Goal: Information Seeking & Learning: Find specific fact

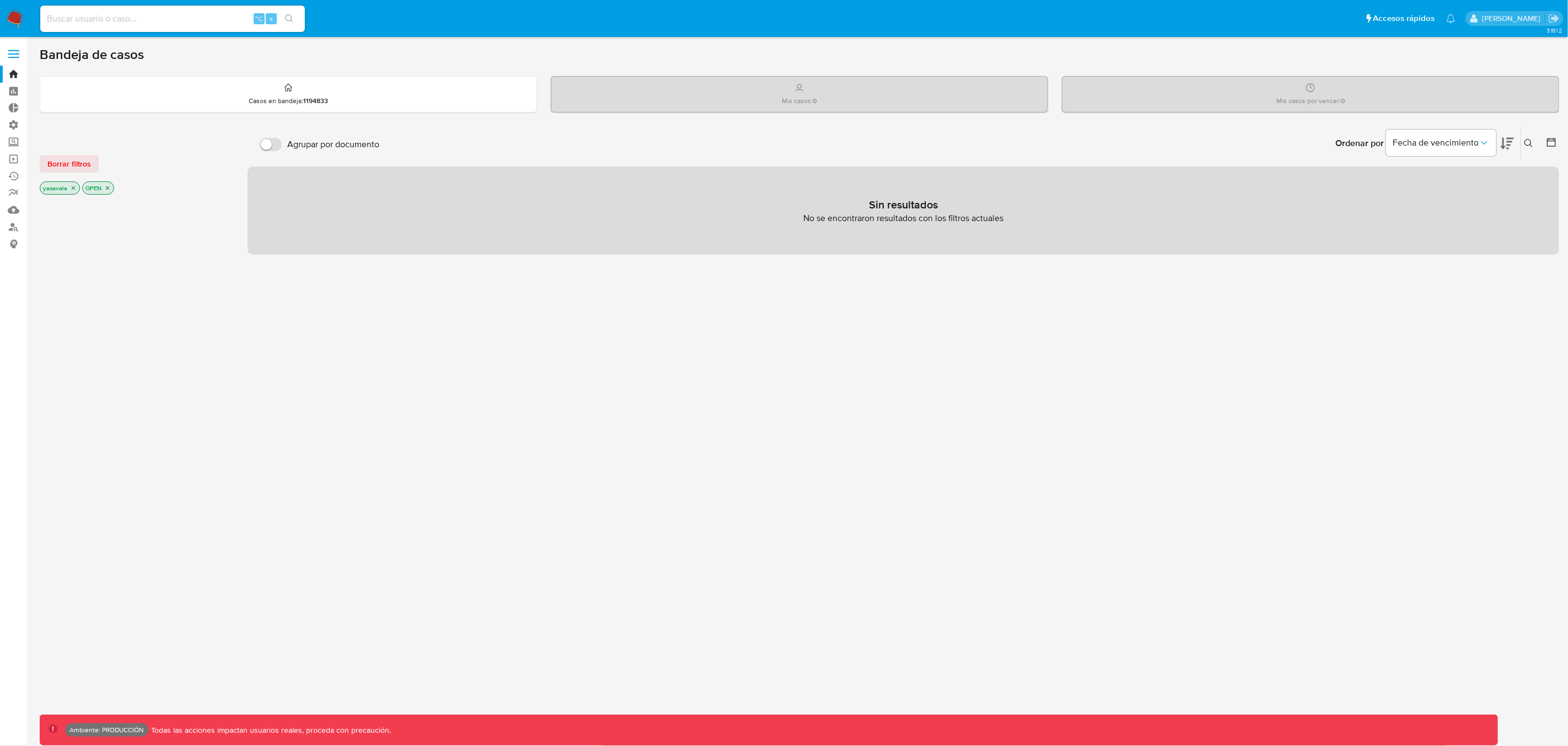
click at [129, 22] on input at bounding box center [172, 19] width 265 height 15
type input "yazavala"
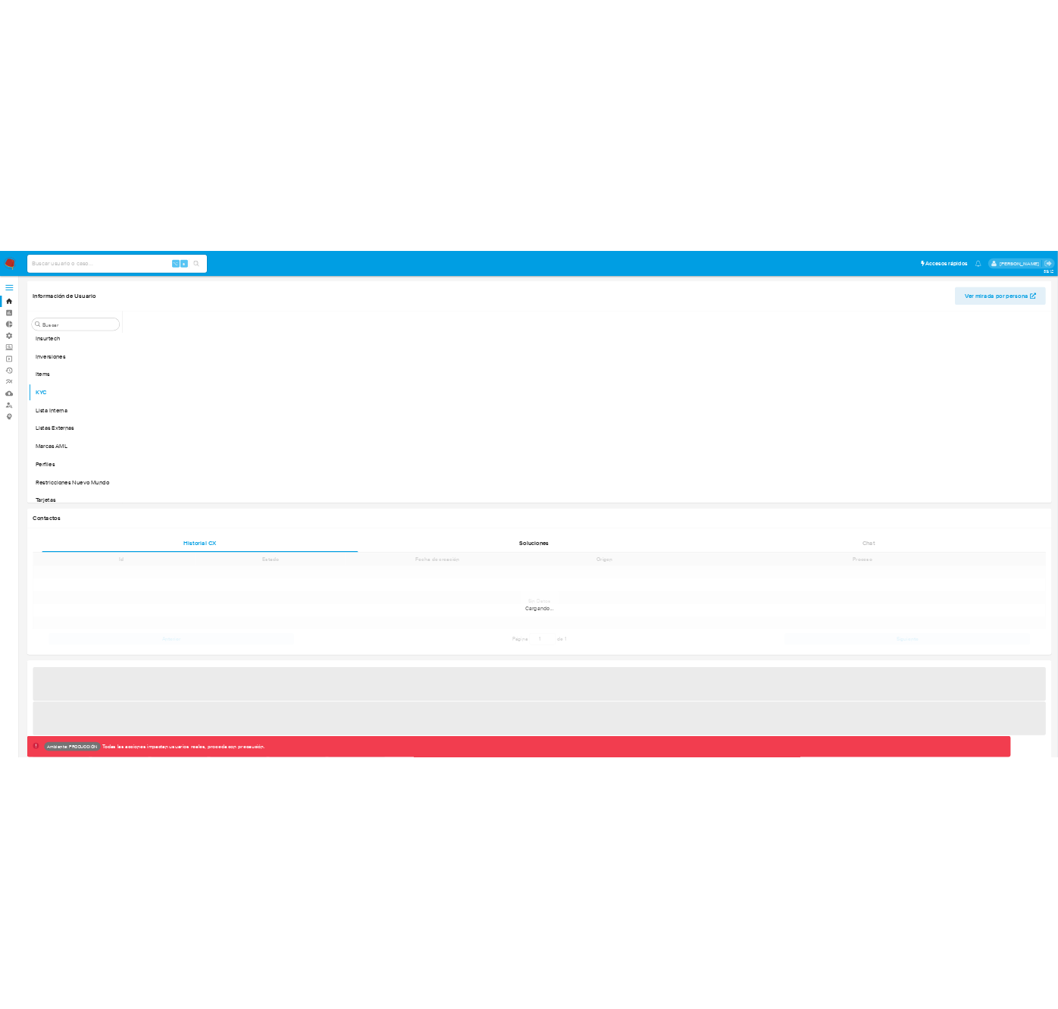
scroll to position [785, 0]
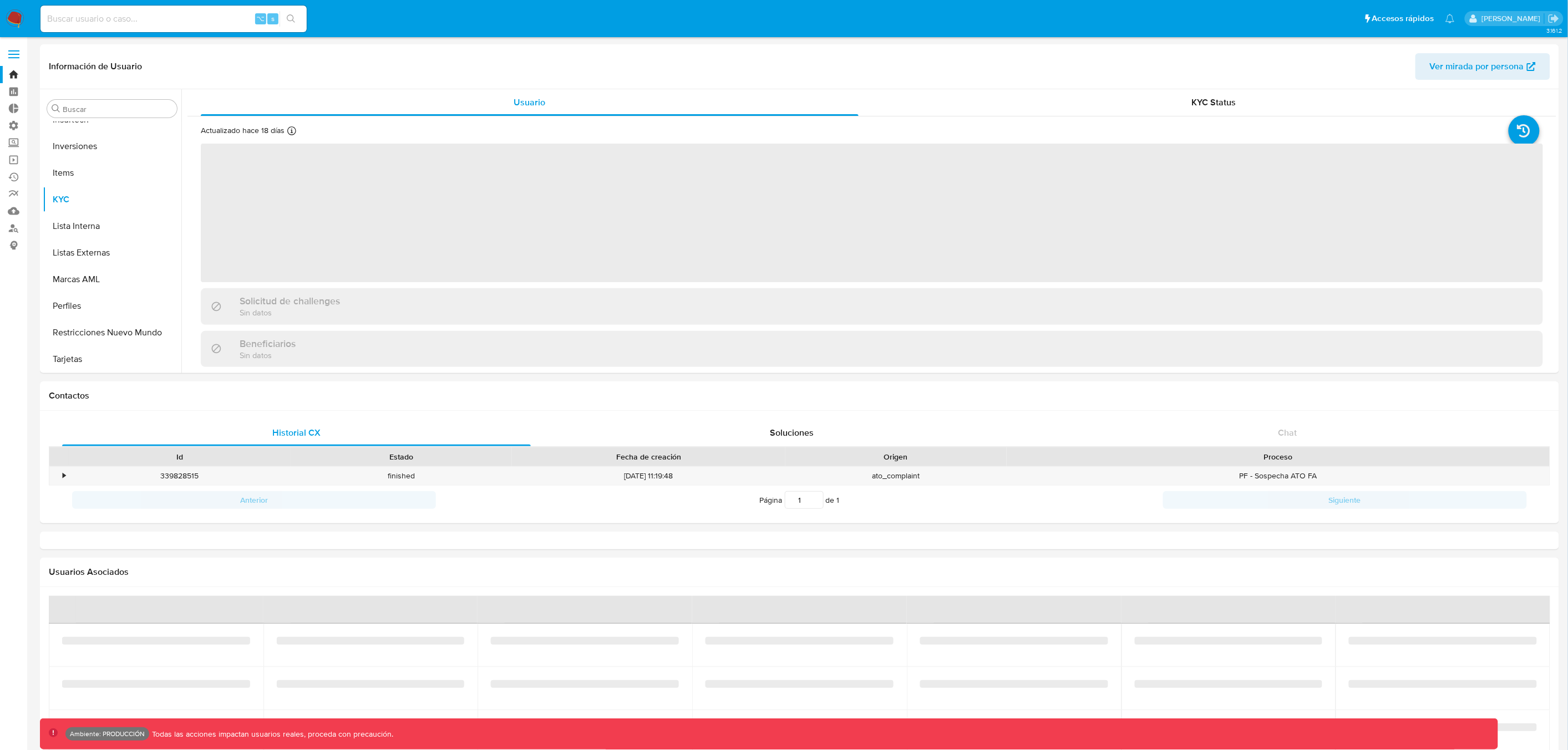
select select "10"
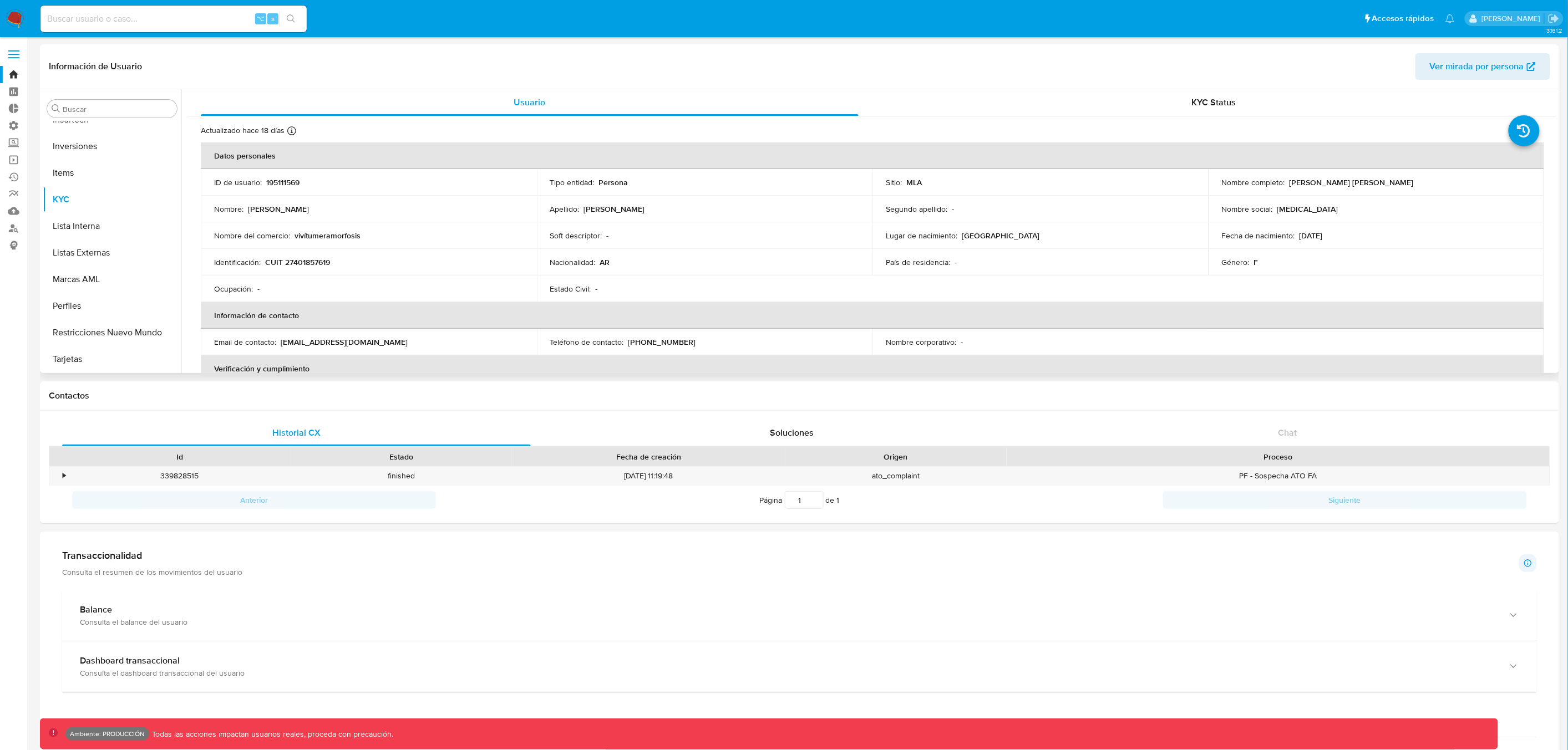
click at [1446, 63] on span "Ver mirada por persona" at bounding box center [1477, 67] width 94 height 26
click at [288, 182] on p "195111569" at bounding box center [283, 183] width 33 height 10
click at [272, 184] on p "195111569" at bounding box center [283, 183] width 33 height 10
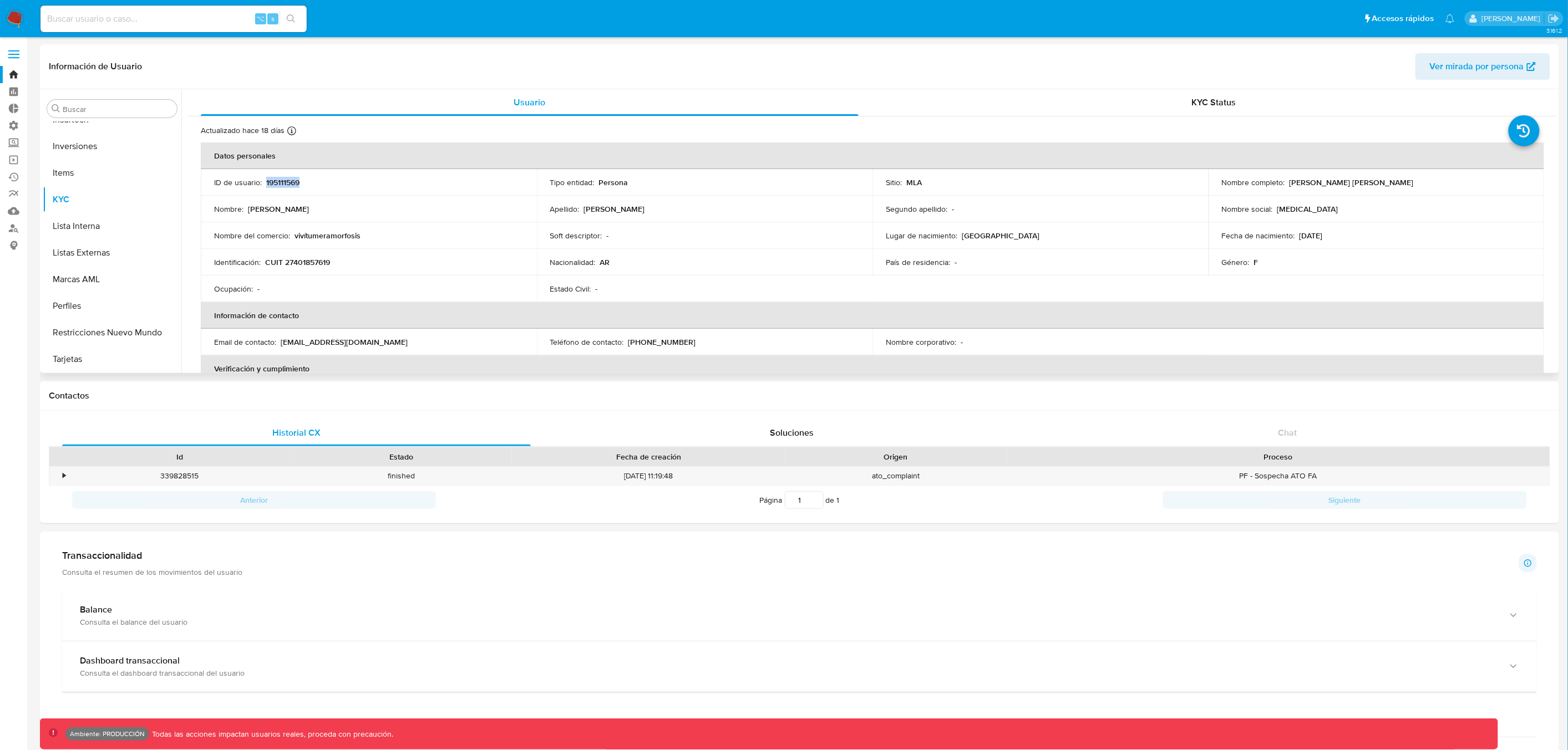
click at [272, 184] on p "195111569" at bounding box center [283, 183] width 33 height 10
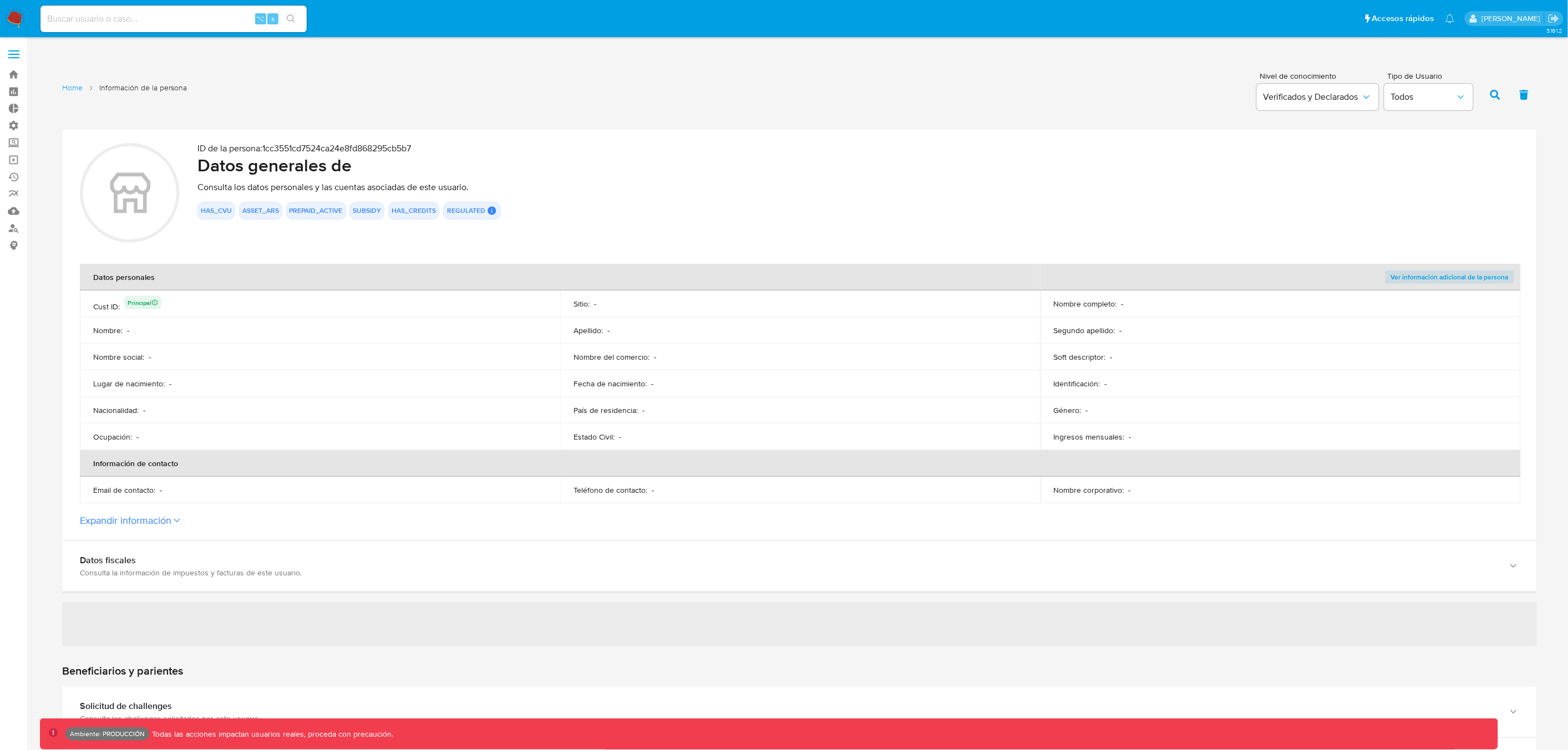
click at [313, 149] on p "ID de la persona : 1cc3551cd7524ca24e8fd868295cb5b7" at bounding box center [859, 149] width 1322 height 11
